Goal: Navigation & Orientation: Find specific page/section

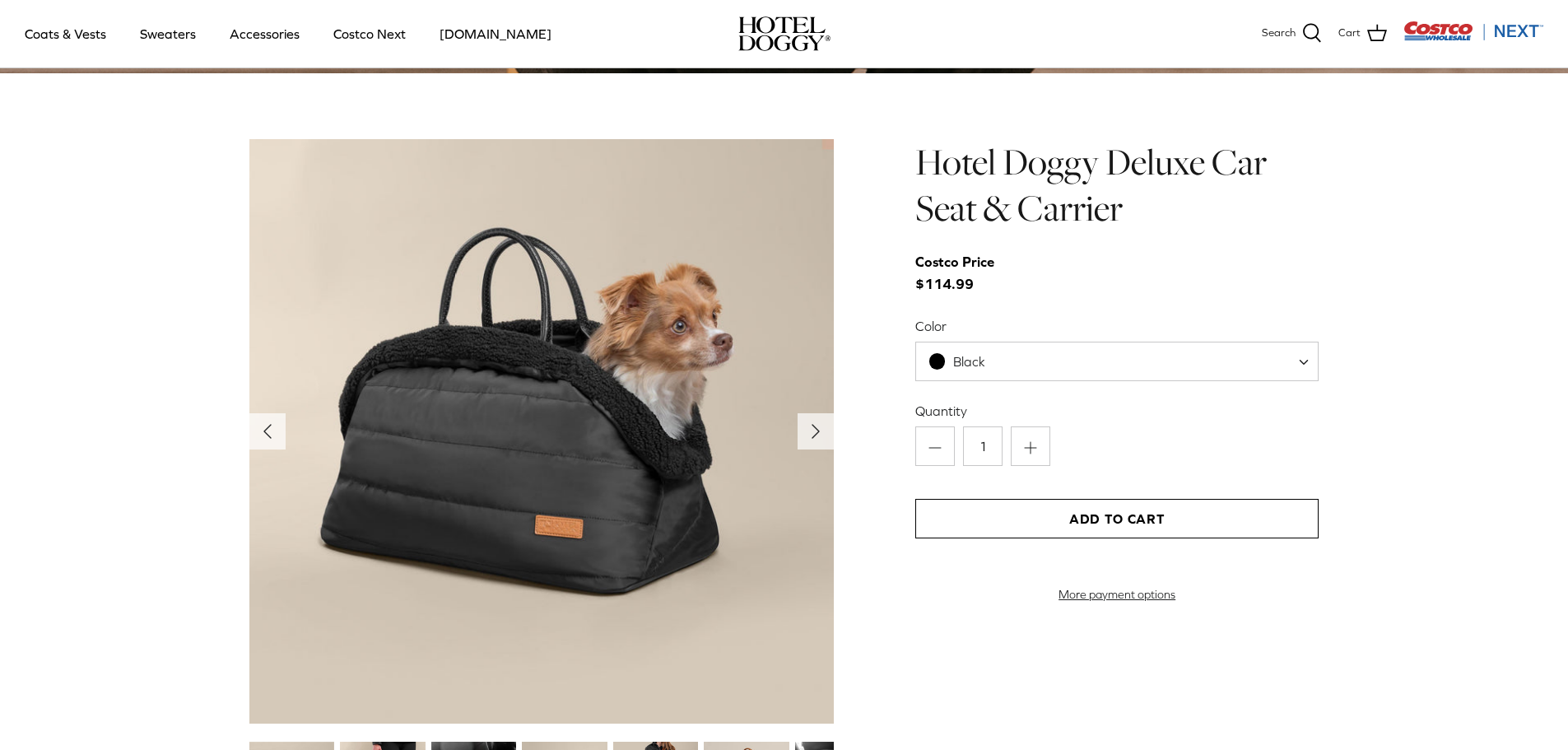
scroll to position [1699, 0]
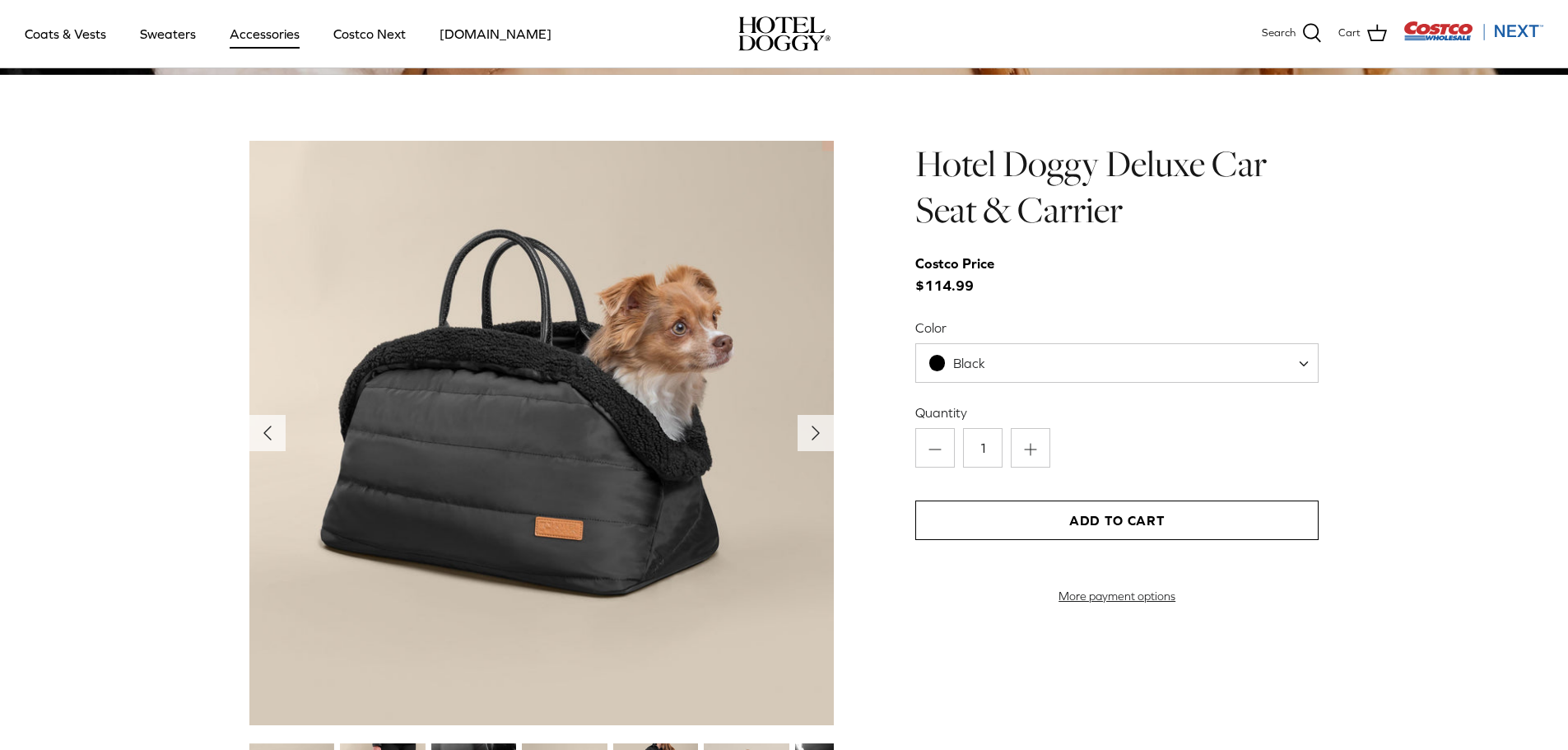
click at [272, 33] on link "Accessories" at bounding box center [264, 33] width 99 height 56
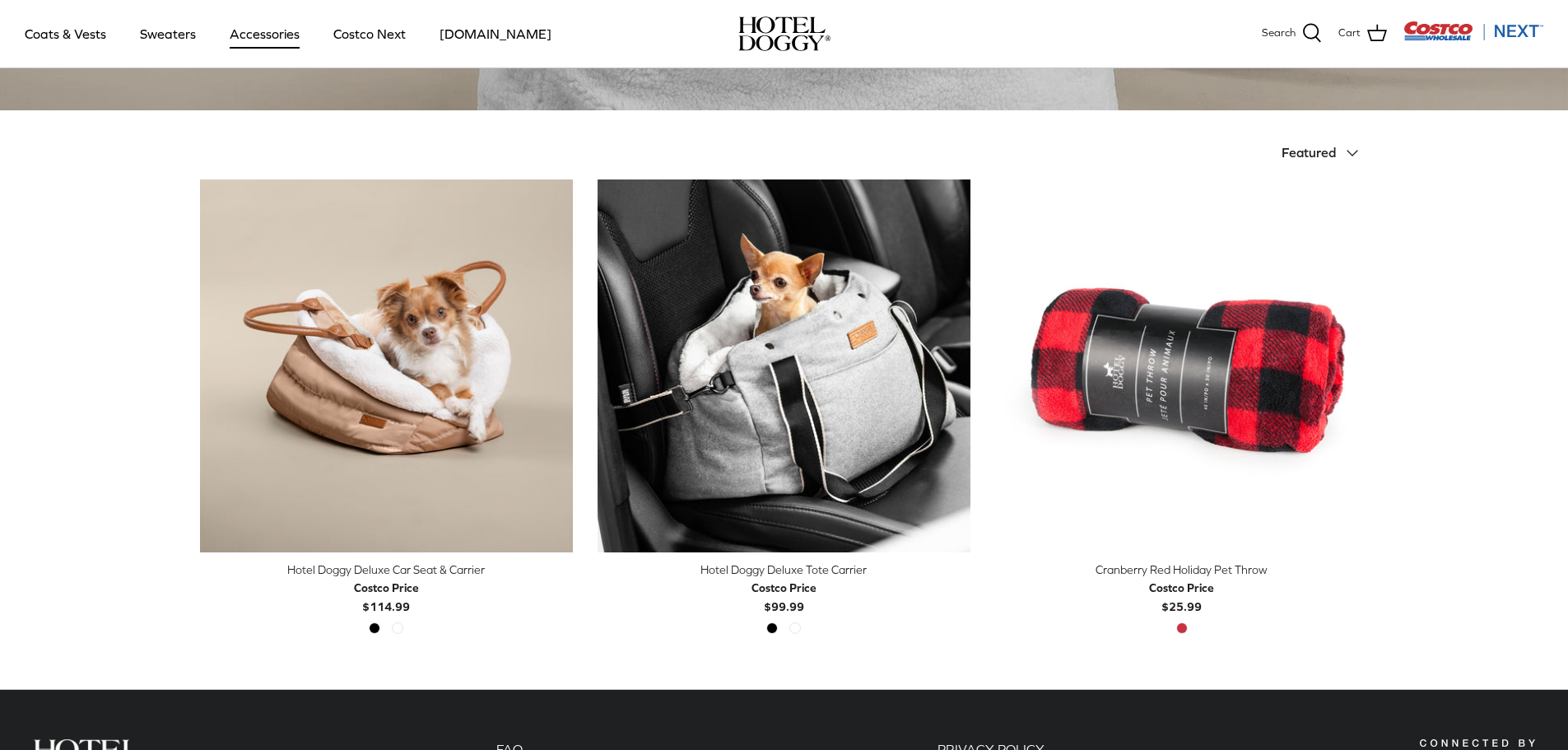
scroll to position [329, 0]
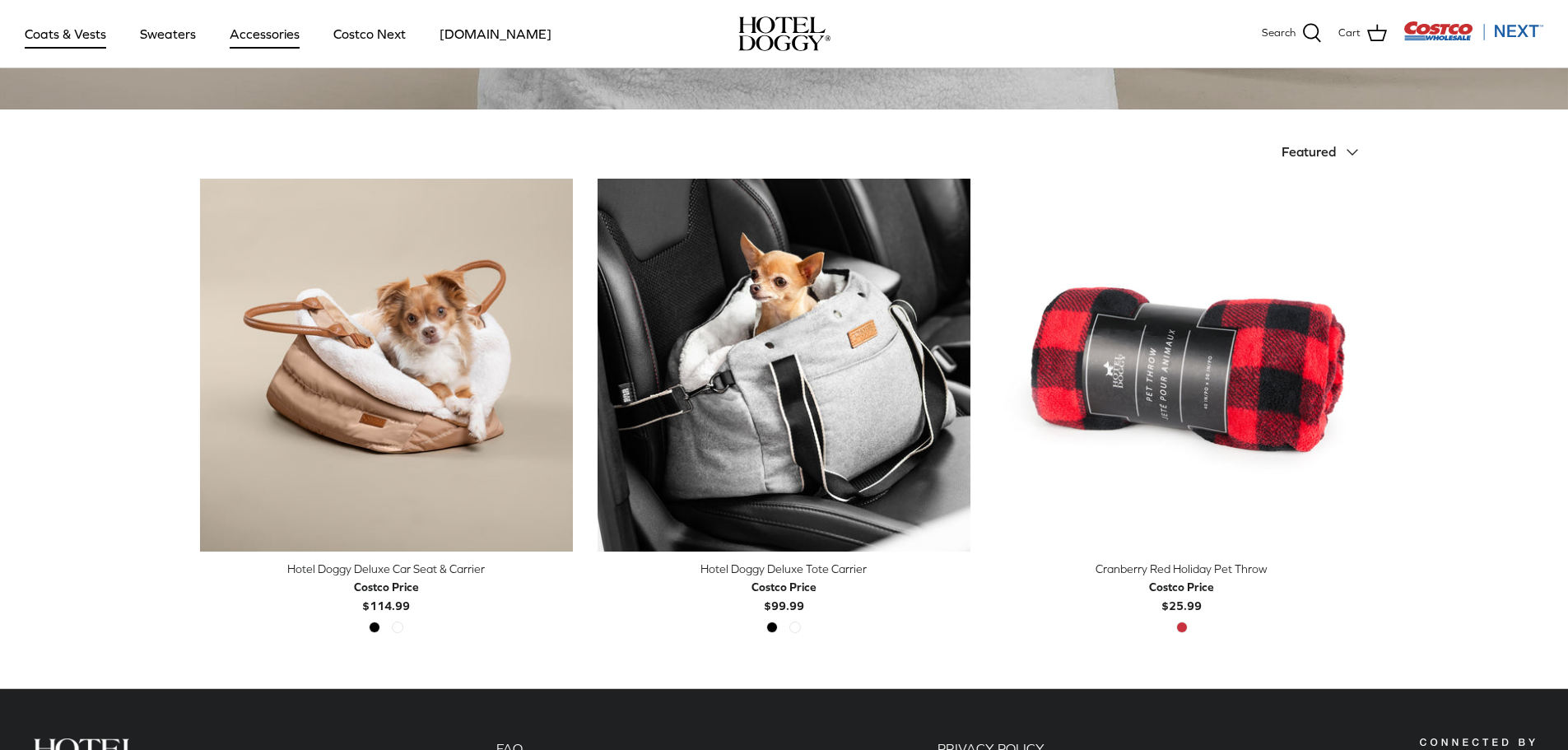
click at [99, 34] on link "Coats & Vests" at bounding box center [65, 33] width 111 height 56
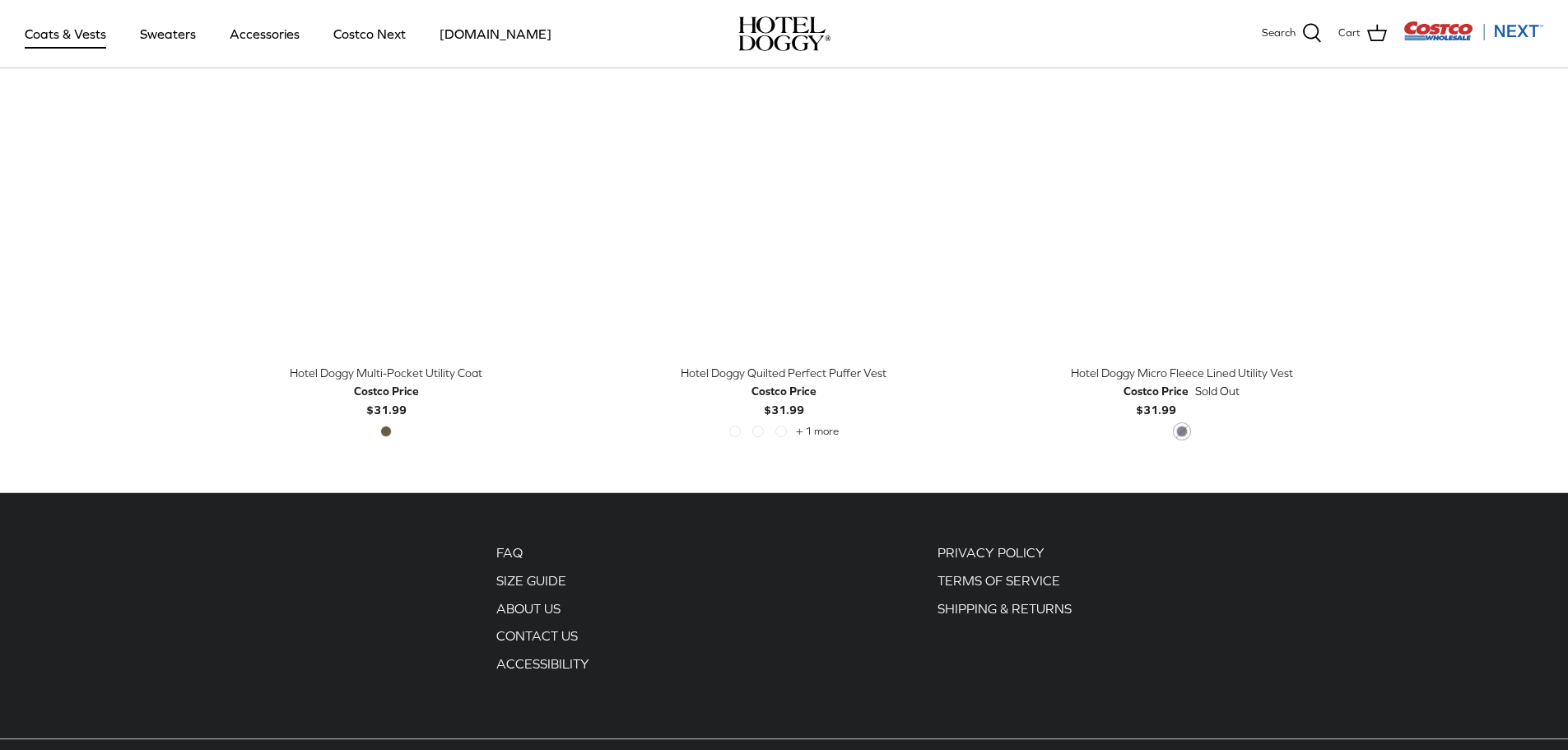
scroll to position [3539, 0]
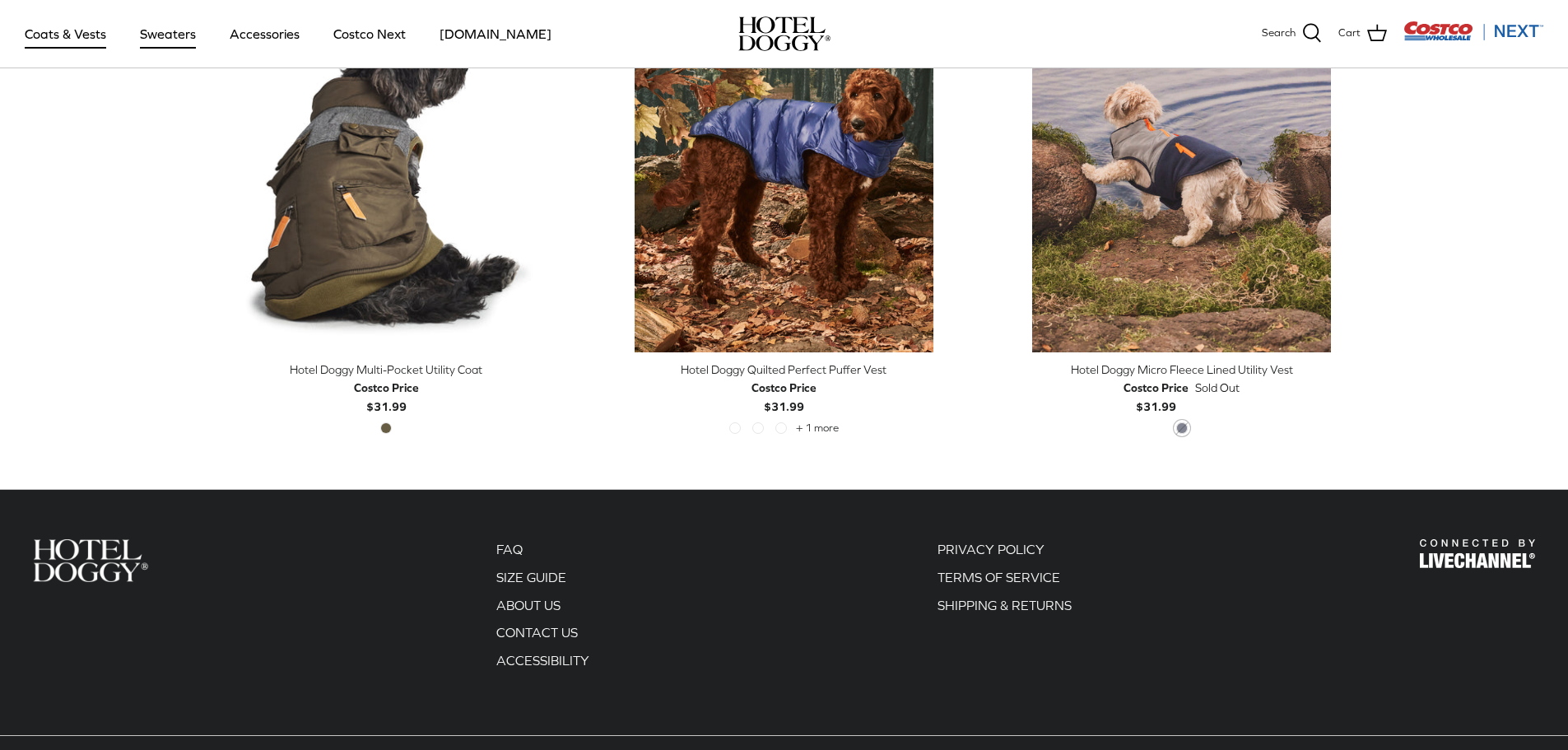
click at [186, 40] on link "Sweaters" at bounding box center [168, 33] width 86 height 56
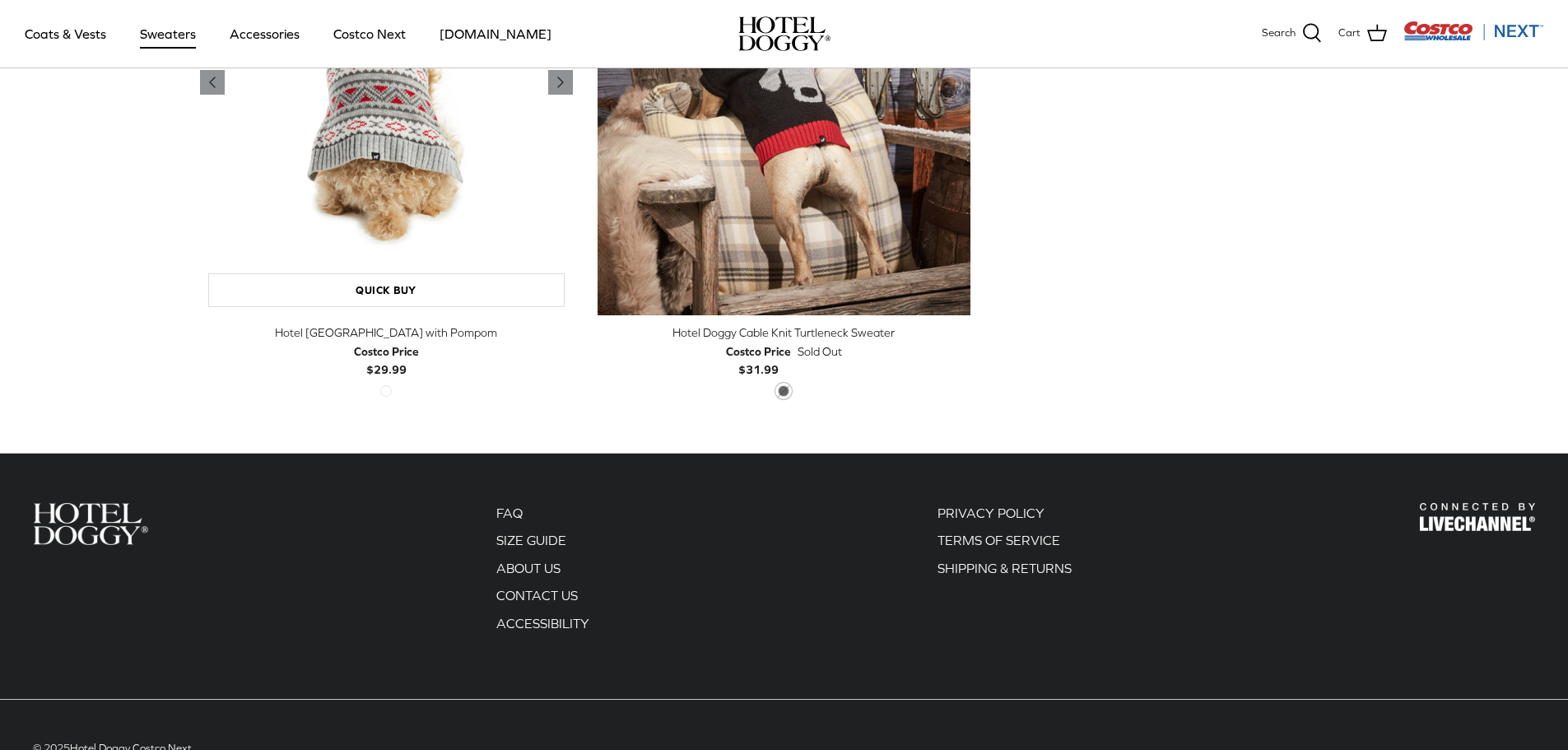
scroll to position [705, 0]
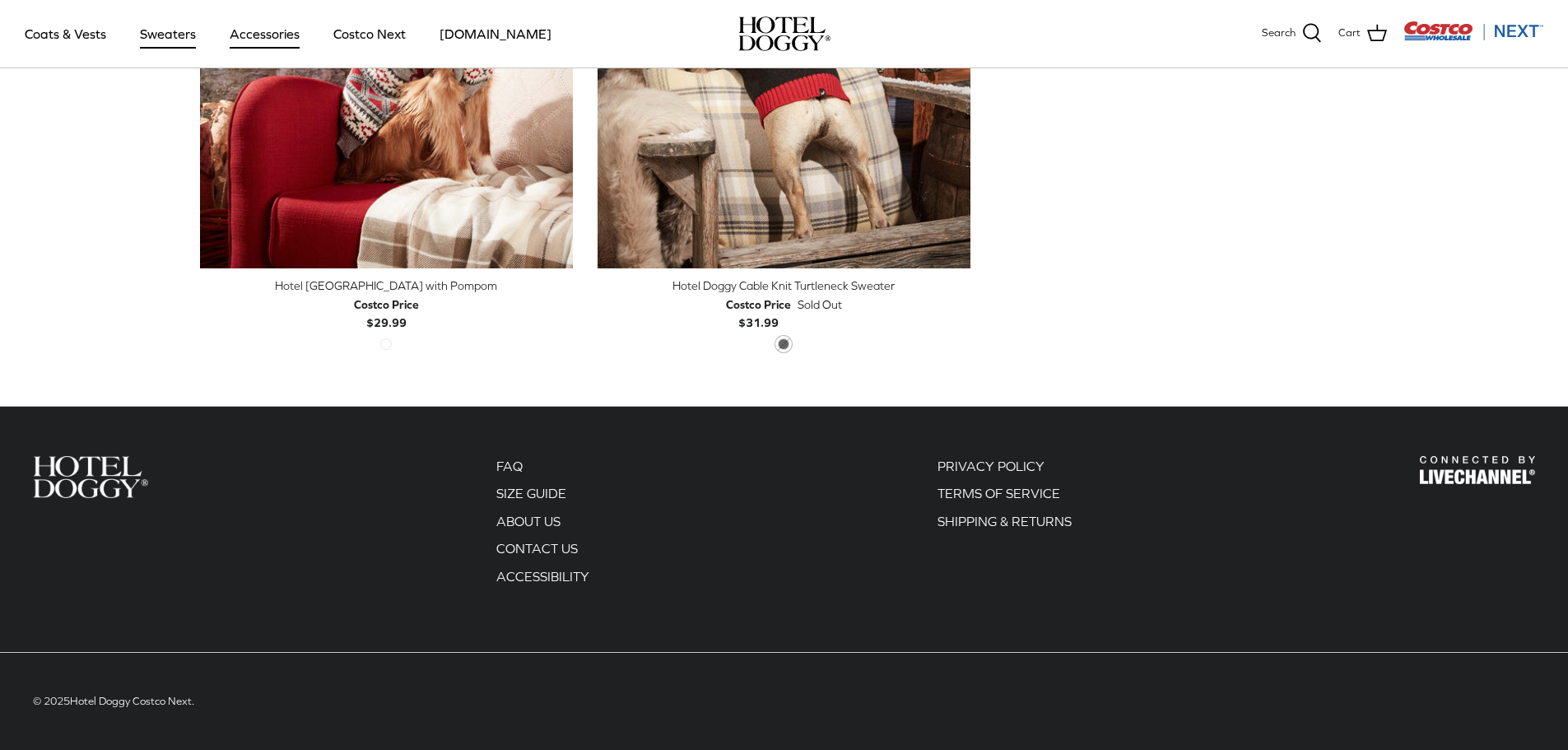
click at [272, 28] on link "Accessories" at bounding box center [264, 33] width 99 height 56
